Goal: Find contact information: Obtain details needed to contact an individual or organization

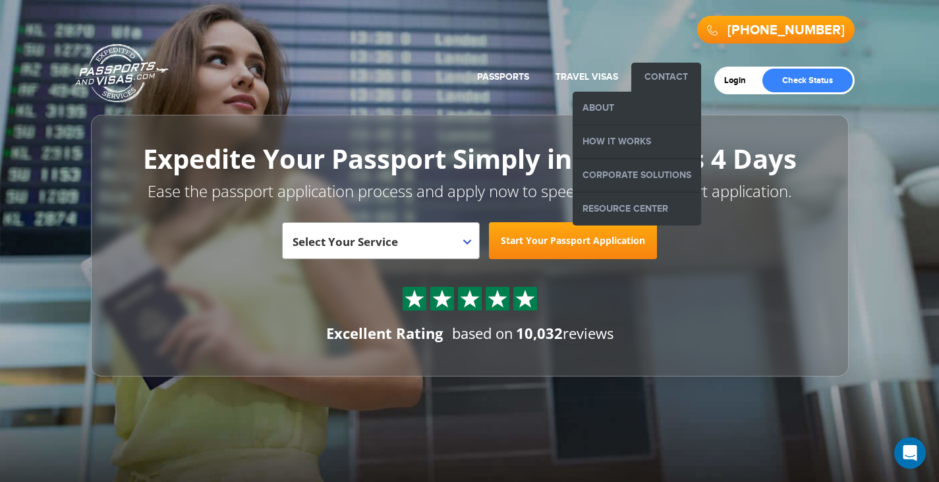
click at [665, 78] on link "Contact" at bounding box center [665, 76] width 43 height 11
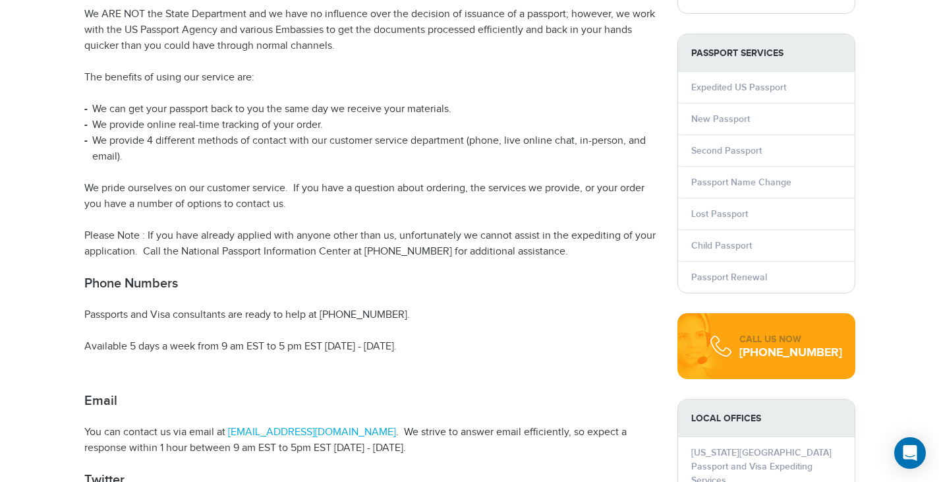
scroll to position [264, 0]
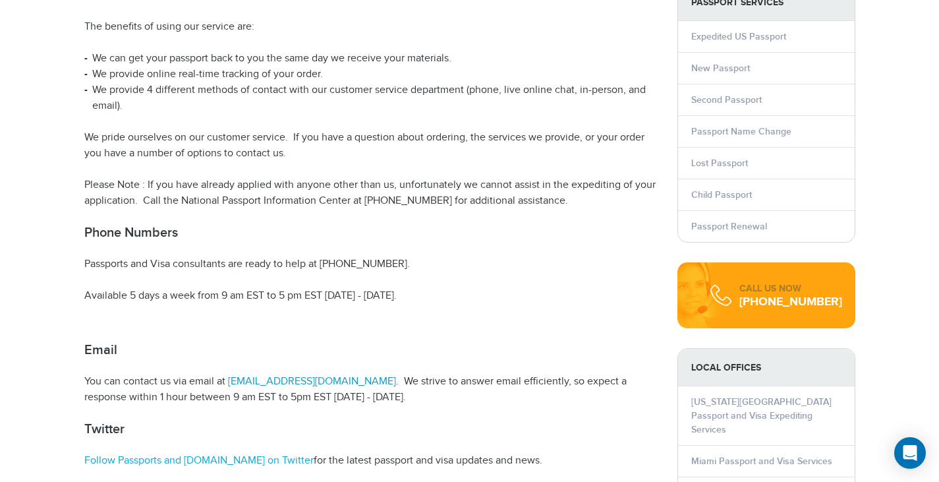
click at [335, 381] on link "info@passportsandvisas.com" at bounding box center [310, 381] width 171 height 13
click at [295, 428] on h2 "Twitter" at bounding box center [370, 429] width 573 height 16
drag, startPoint x: 228, startPoint y: 373, endPoint x: 360, endPoint y: 381, distance: 132.7
click at [360, 381] on article "Passports and Visas.com Contact Information Passports and Visas.com assists ind…" at bounding box center [370, 295] width 573 height 853
copy link "info@passportsandvisas.com"
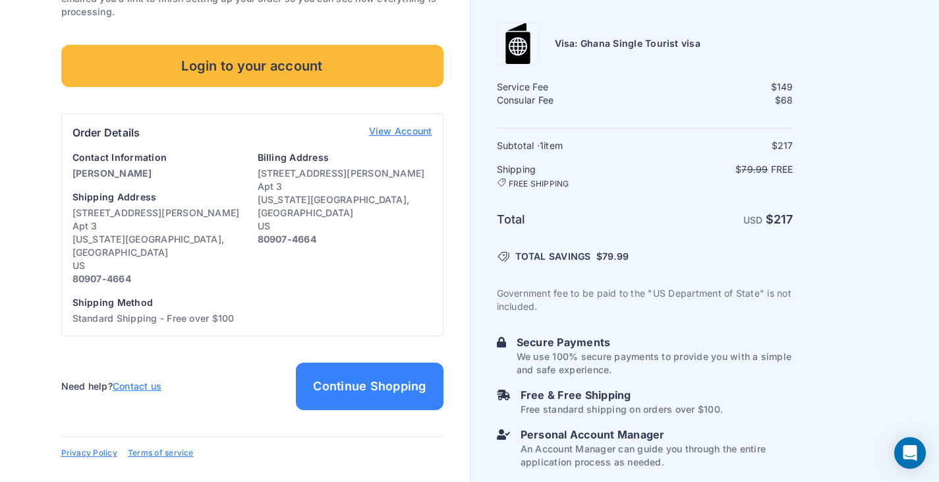
scroll to position [270, 0]
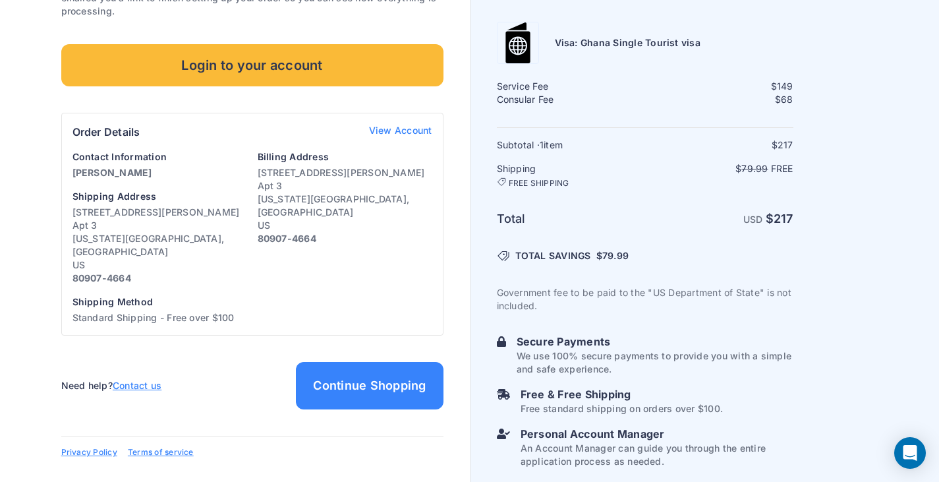
click at [418, 130] on link "View Account" at bounding box center [400, 132] width 63 height 16
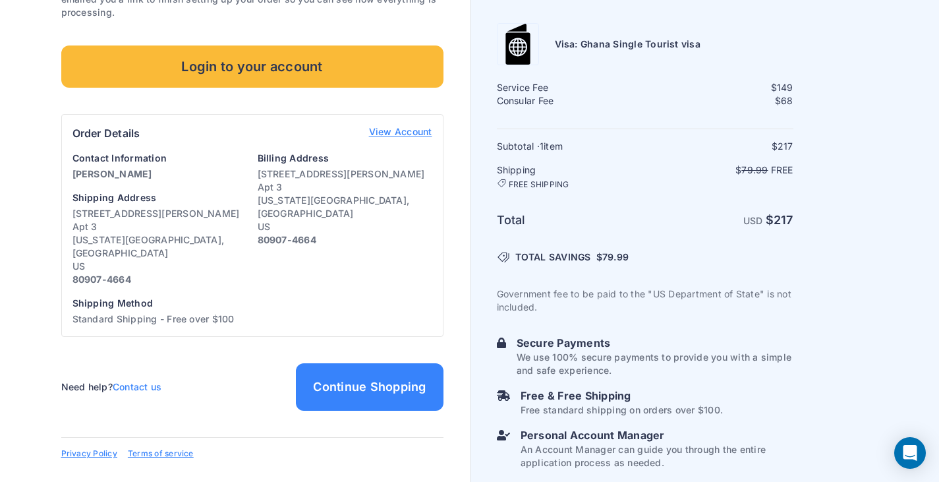
click at [144, 381] on link "Contact us" at bounding box center [137, 386] width 49 height 11
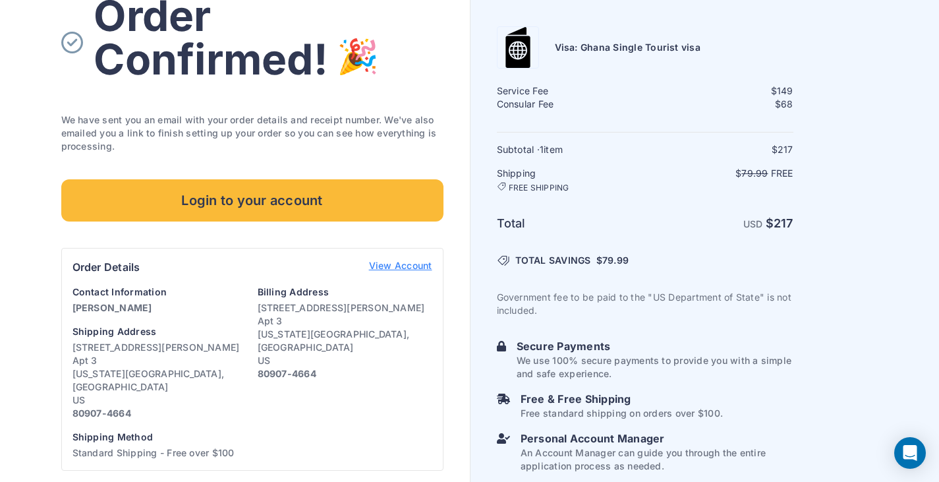
scroll to position [135, 0]
